Goal: Information Seeking & Learning: Learn about a topic

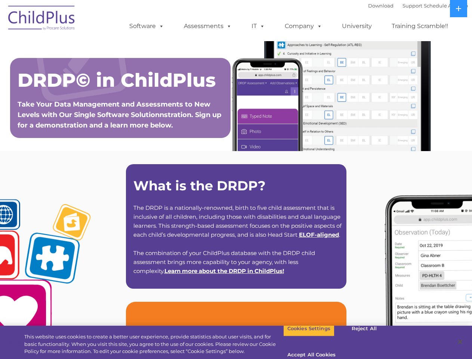
click at [236, 179] on strong "What is the DRDP?" at bounding box center [199, 185] width 132 height 16
click at [160, 26] on span at bounding box center [160, 25] width 8 height 7
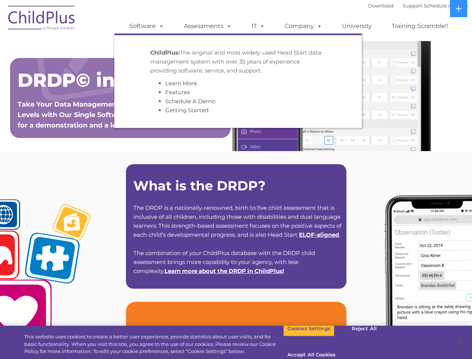
click at [227, 26] on span at bounding box center [227, 25] width 8 height 7
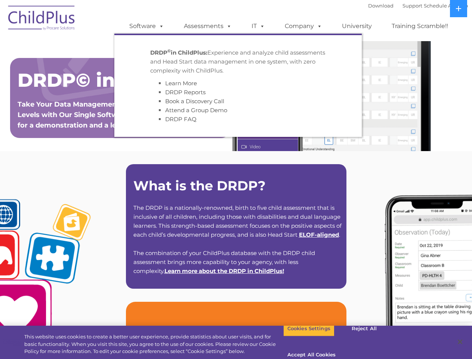
click at [258, 26] on span at bounding box center [261, 25] width 8 height 7
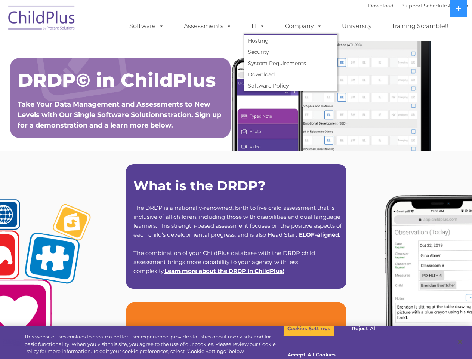
click at [261, 26] on span at bounding box center [261, 25] width 8 height 7
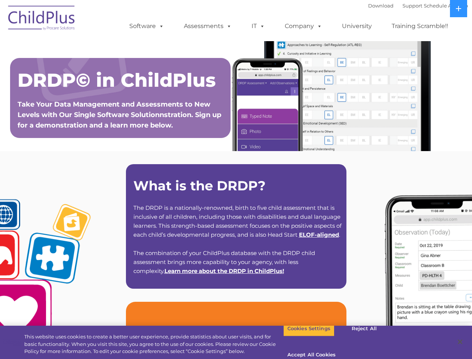
click at [303, 26] on link "Company" at bounding box center [303, 26] width 52 height 15
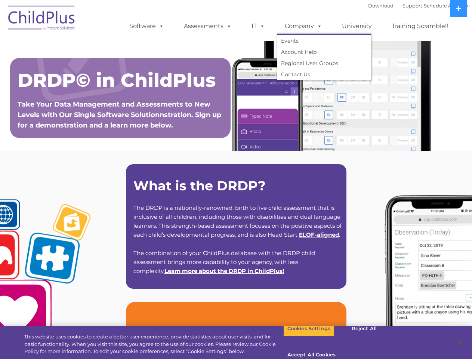
click at [317, 26] on span at bounding box center [318, 25] width 8 height 7
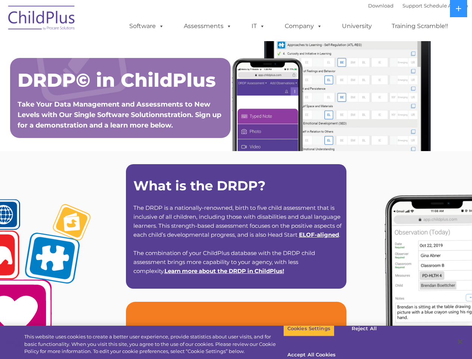
click at [458, 9] on icon at bounding box center [458, 8] width 5 height 5
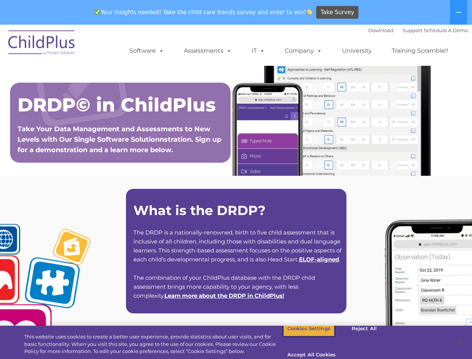
click at [303, 336] on button "Cookies Settings" at bounding box center [308, 328] width 51 height 16
